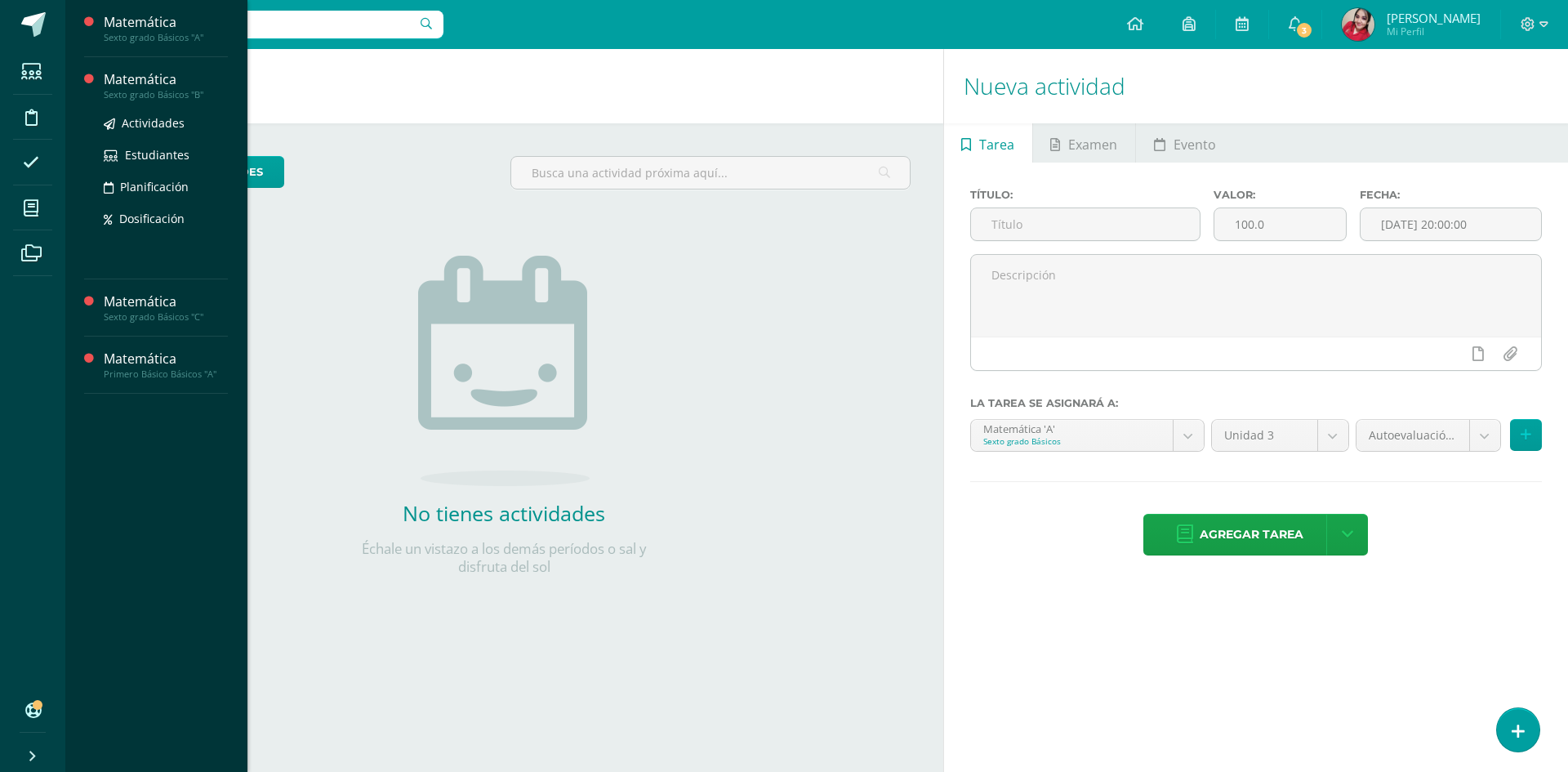
click at [159, 78] on div "Matemática" at bounding box center [165, 79] width 124 height 19
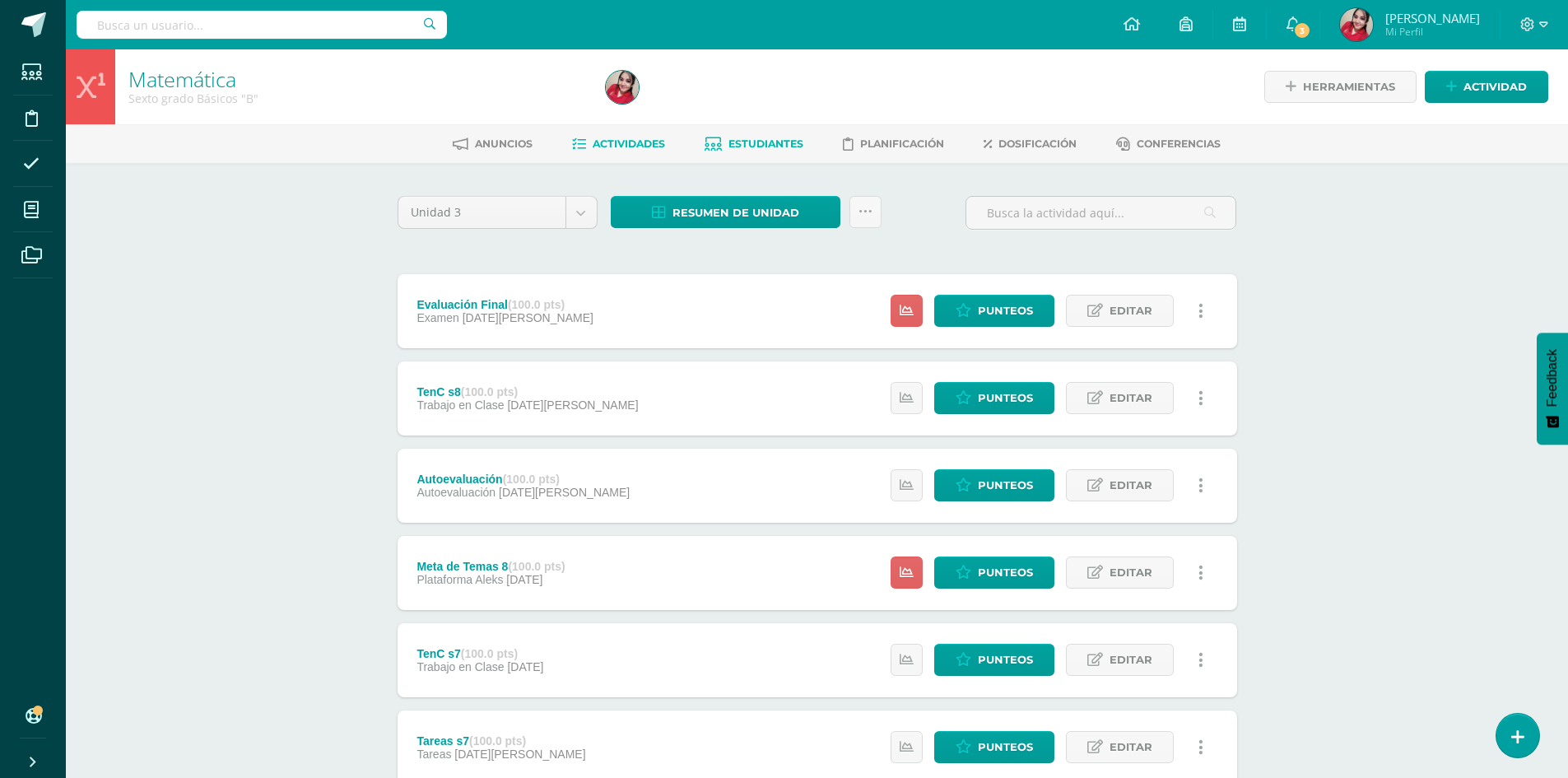
click at [744, 152] on link "Estudiantes" at bounding box center [754, 144] width 99 height 27
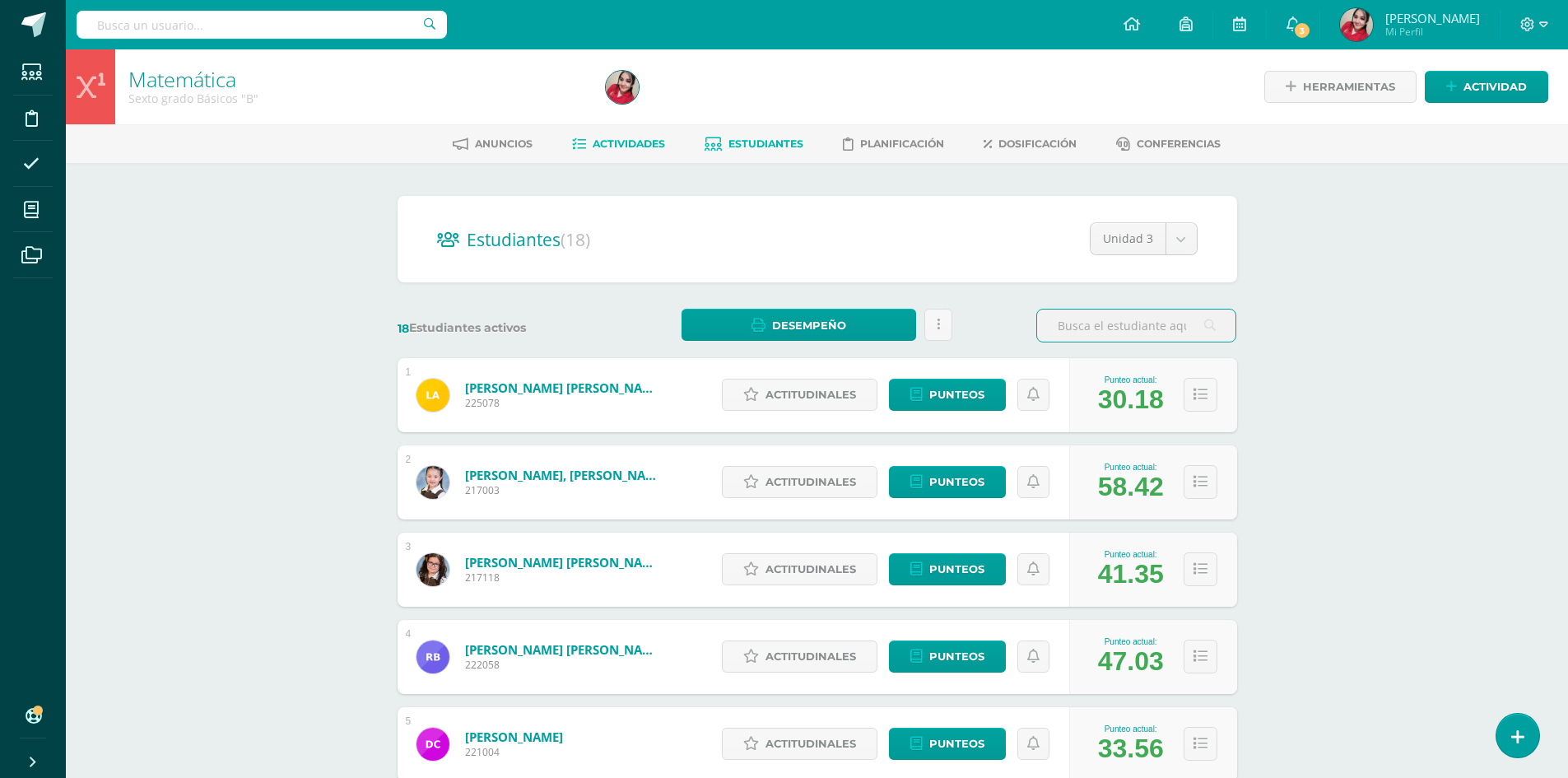
click at [633, 142] on span "Actividades" at bounding box center [628, 143] width 72 height 12
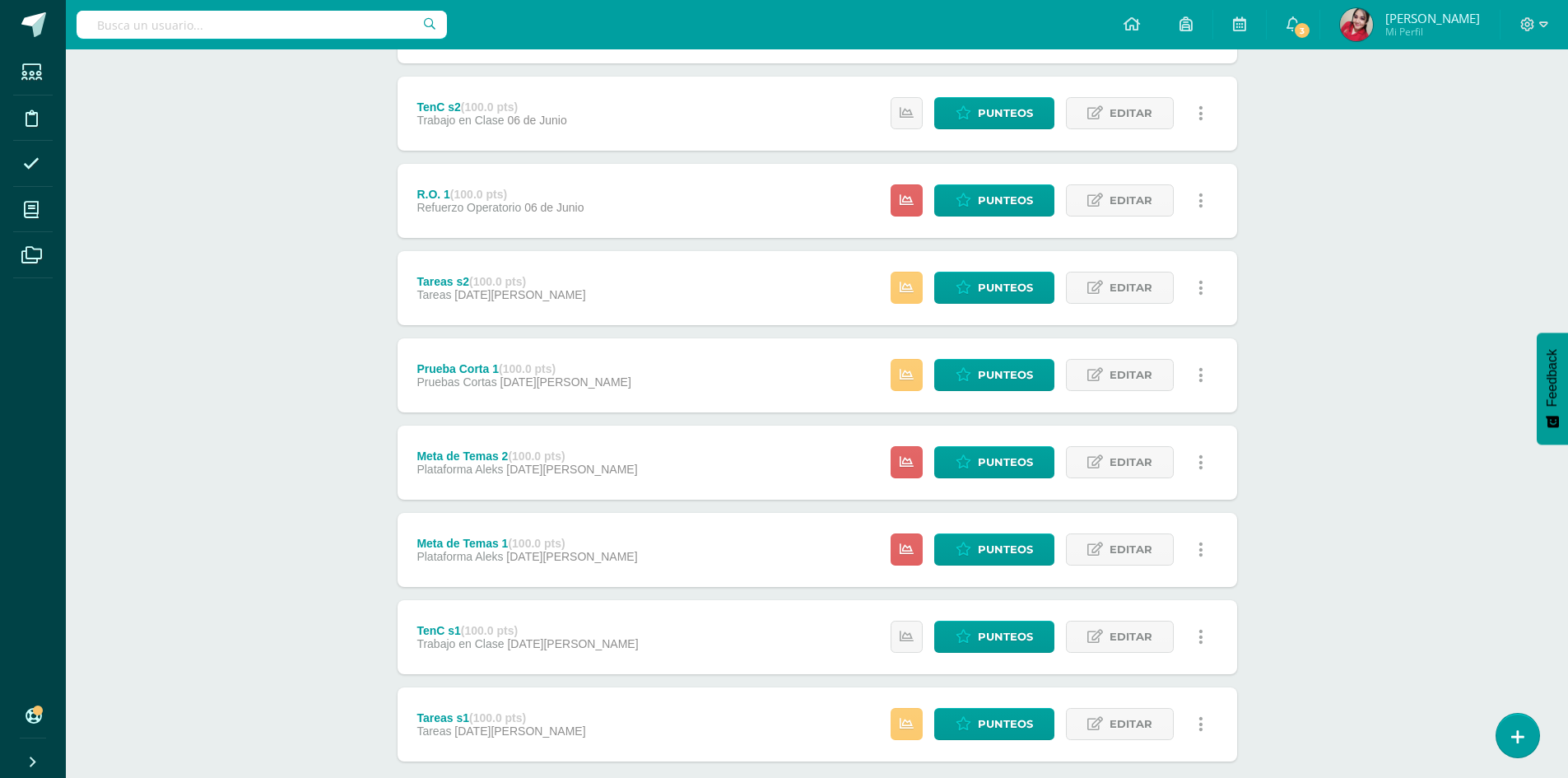
scroll to position [2296, 0]
